Goal: Navigation & Orientation: Go to known website

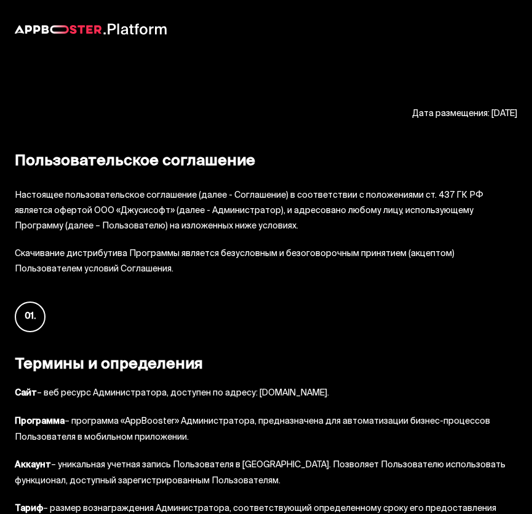
click at [82, 24] on link at bounding box center [91, 29] width 152 height 12
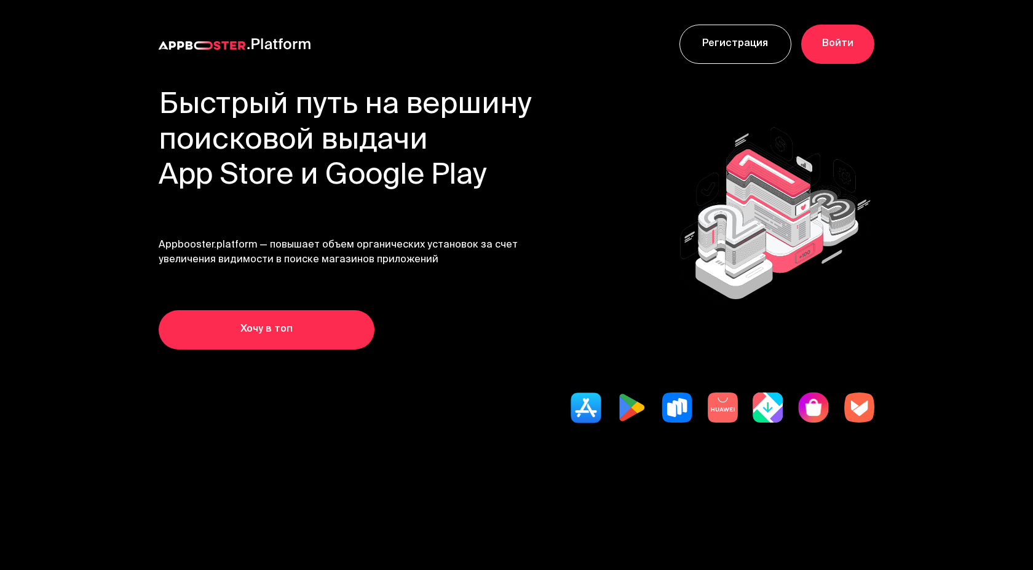
click at [531, 39] on link "Войти" at bounding box center [837, 44] width 73 height 39
